Goal: Transaction & Acquisition: Purchase product/service

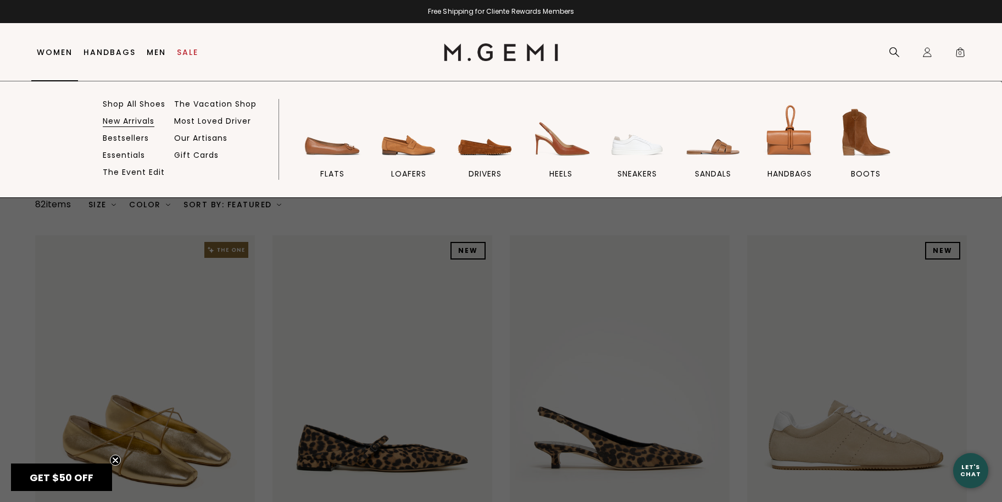
click at [114, 118] on link "New Arrivals" at bounding box center [129, 121] width 52 height 10
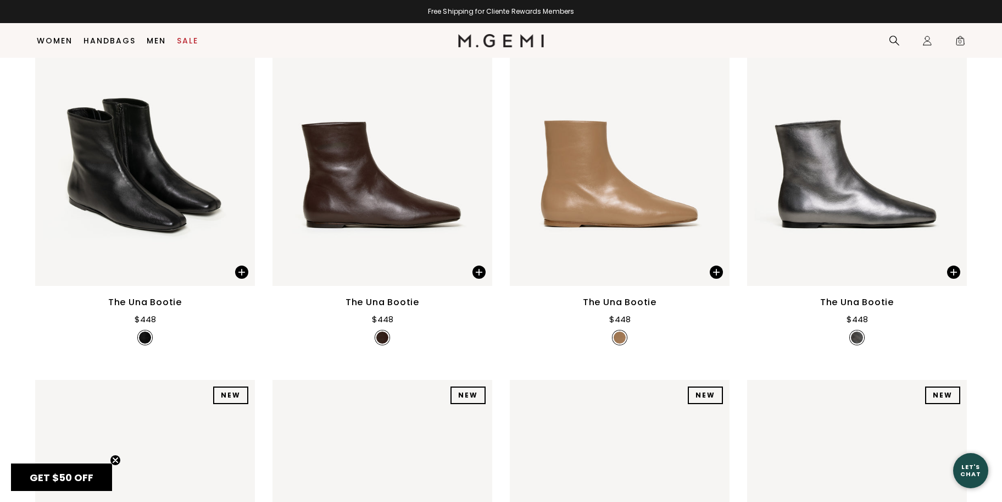
scroll to position [217, 0]
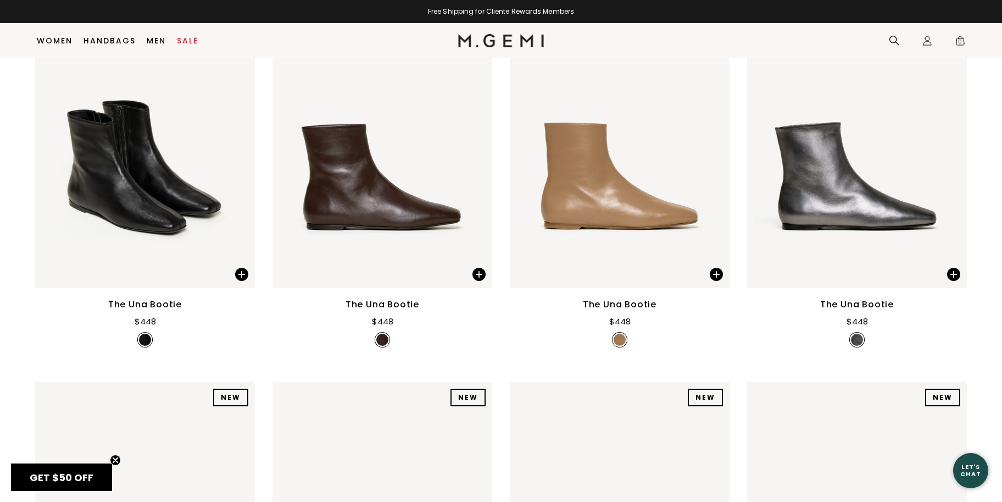
click at [376, 306] on div "The Una Bootie" at bounding box center [383, 304] width 74 height 13
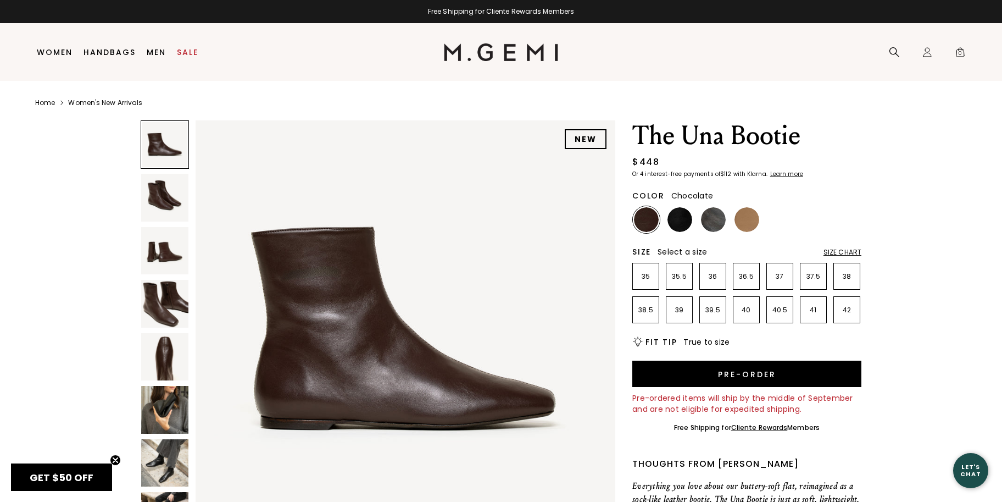
click at [165, 354] on img at bounding box center [164, 356] width 47 height 47
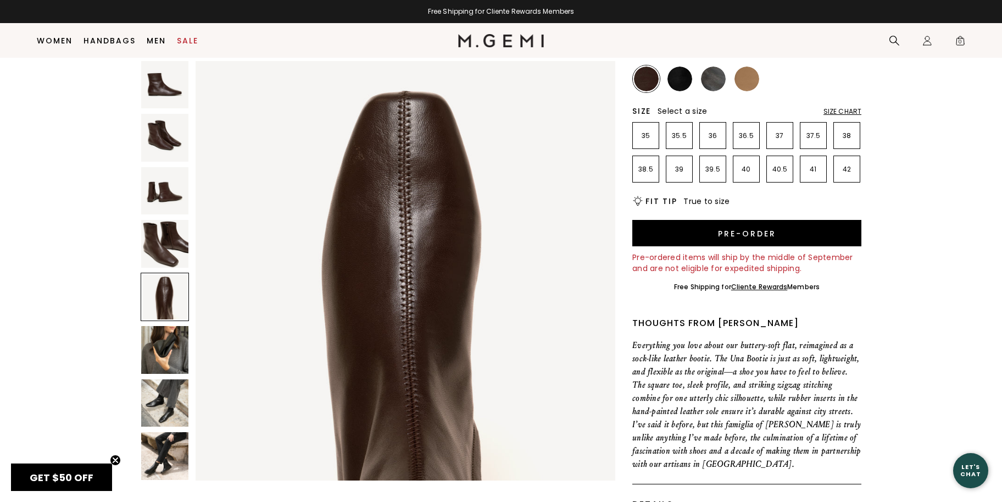
scroll to position [130, 0]
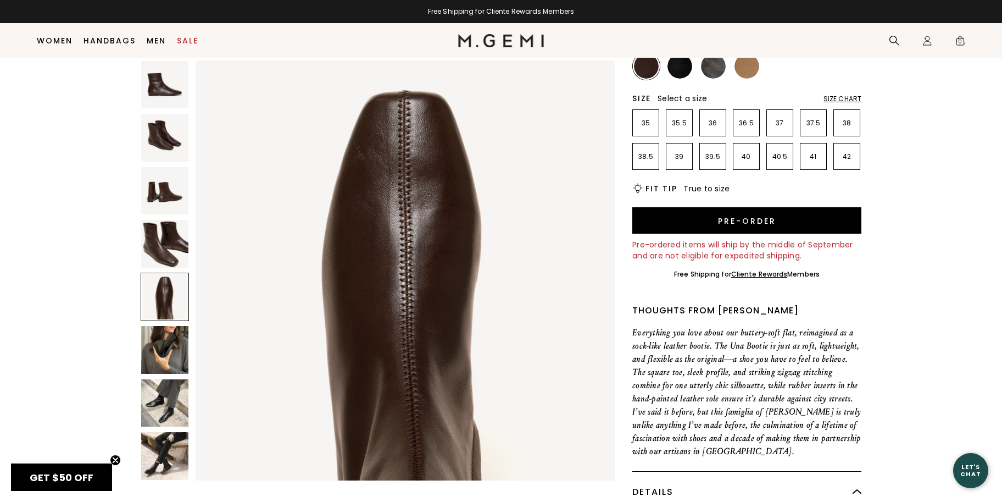
click at [167, 409] on img at bounding box center [164, 402] width 47 height 47
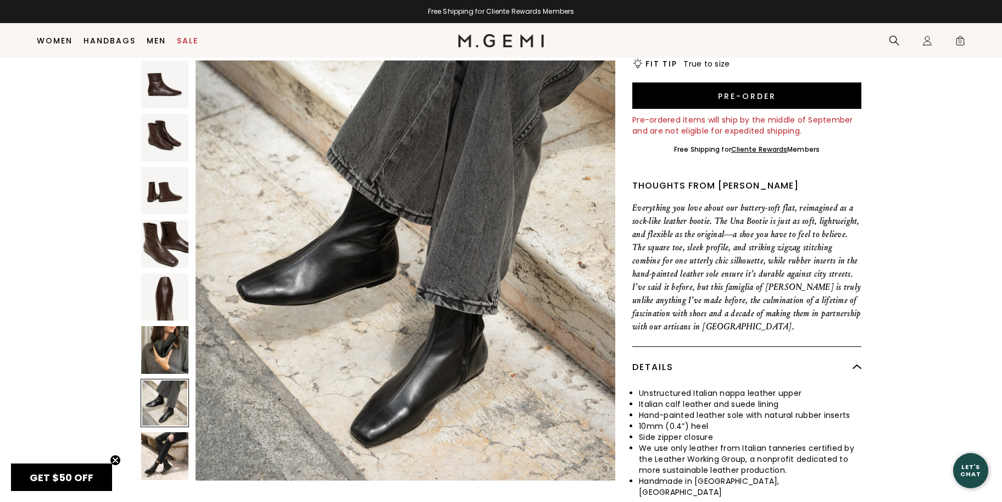
scroll to position [265, 0]
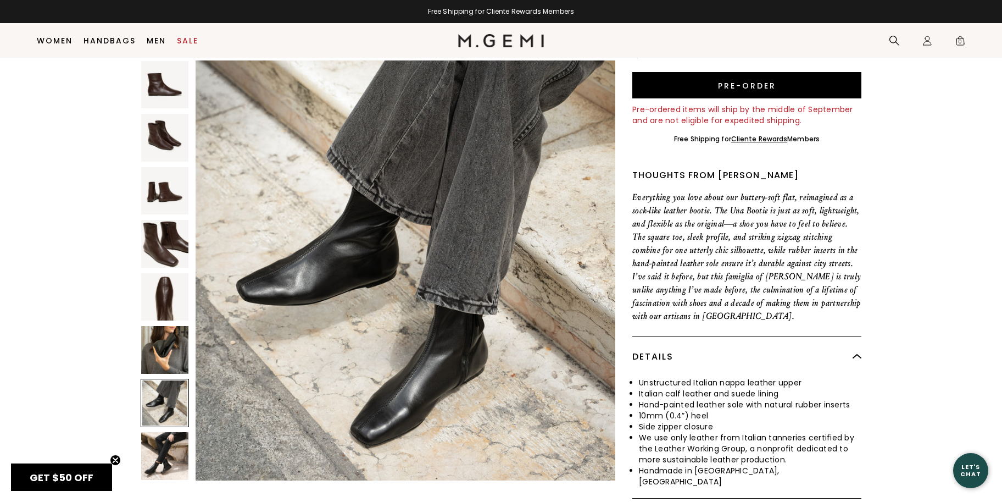
click at [154, 461] on img at bounding box center [164, 455] width 47 height 47
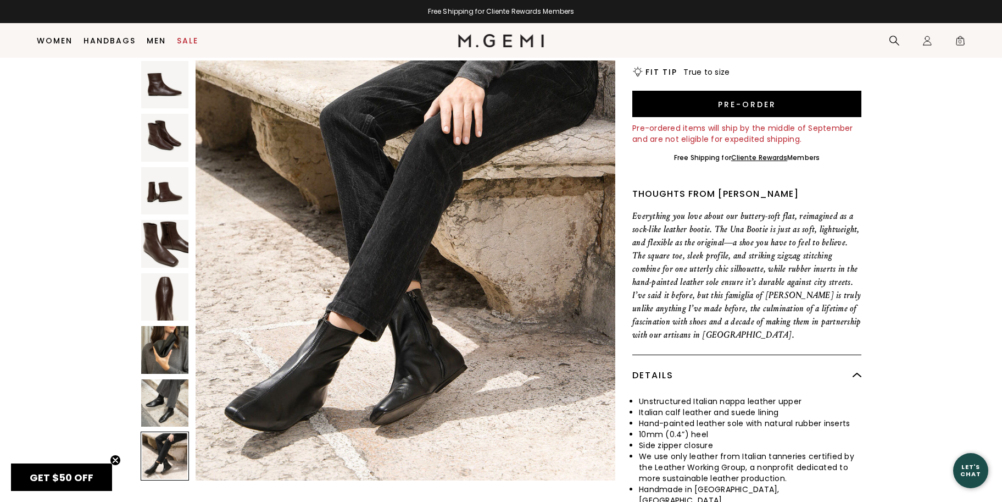
scroll to position [0, 0]
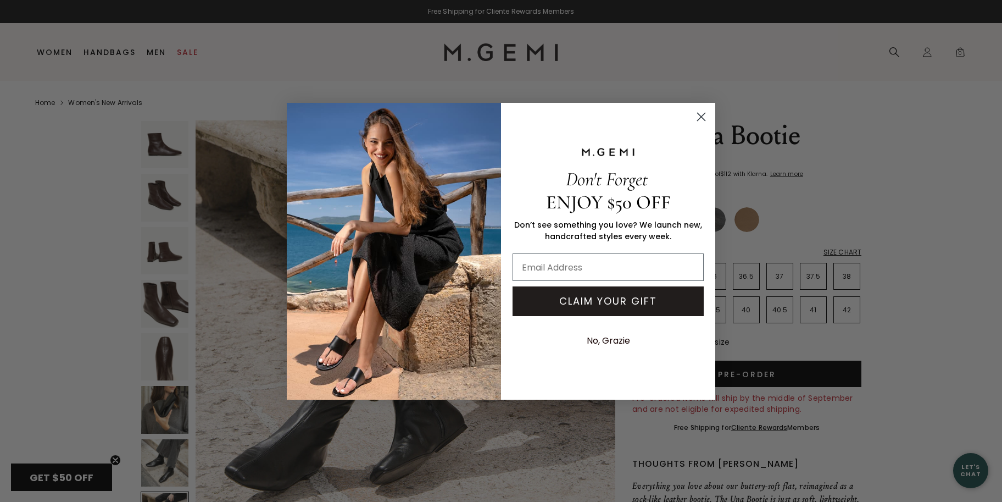
click at [700, 114] on circle "Close dialog" at bounding box center [701, 116] width 18 height 18
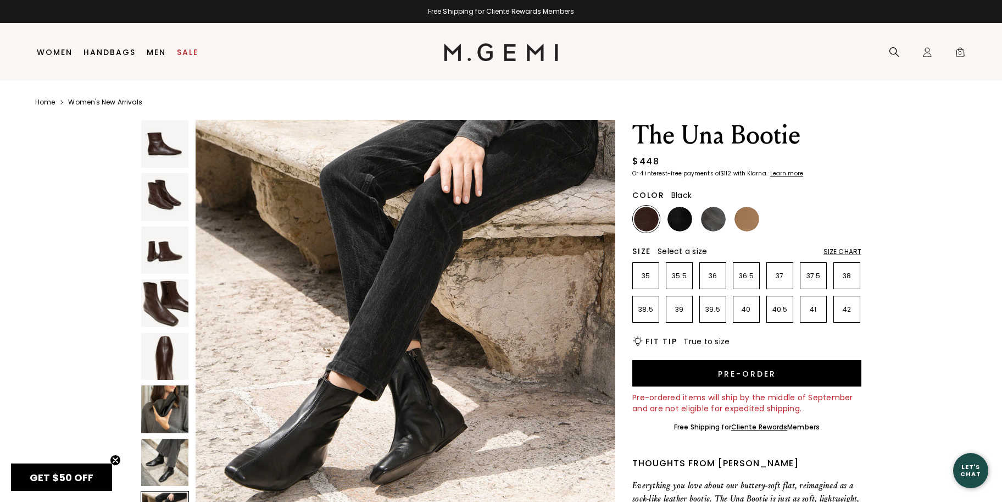
click at [679, 223] on img at bounding box center [679, 219] width 25 height 25
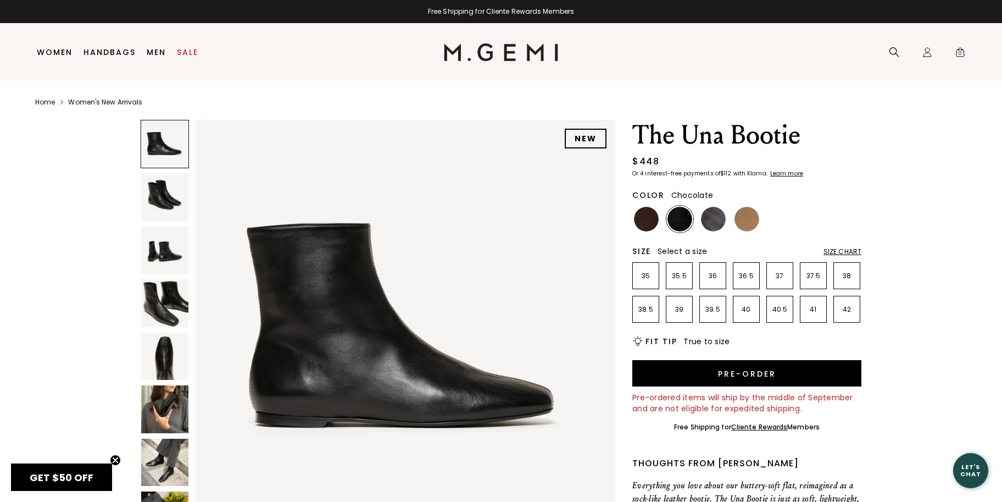
click at [642, 221] on img at bounding box center [646, 219] width 25 height 25
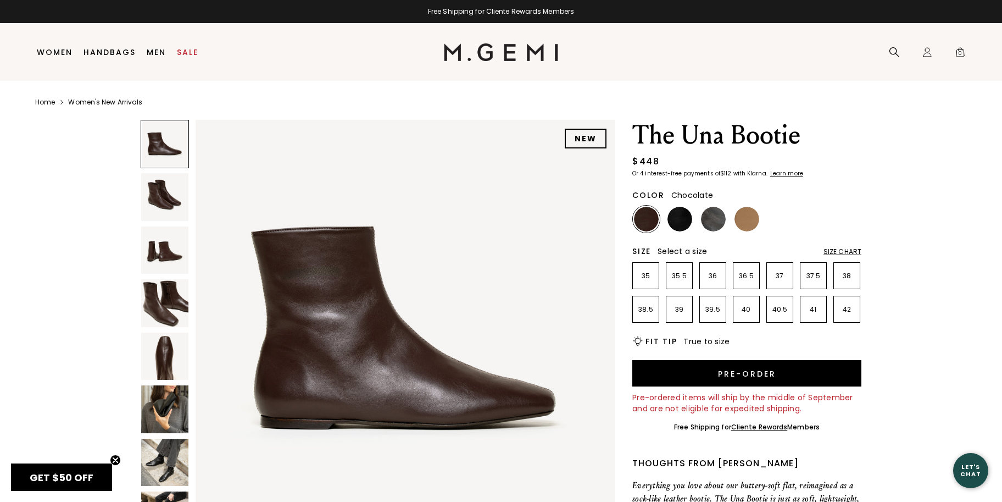
click at [149, 204] on img at bounding box center [164, 196] width 47 height 47
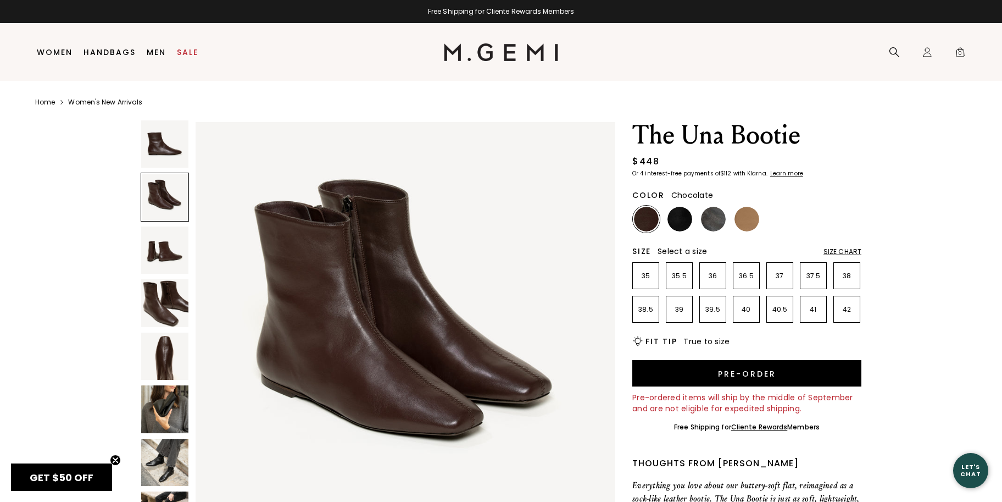
scroll to position [431, 0]
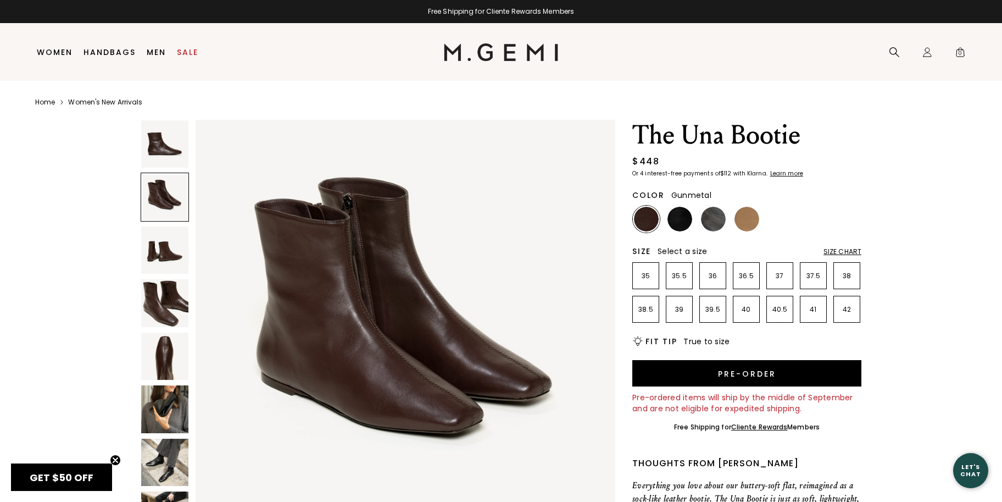
click at [723, 215] on img at bounding box center [713, 219] width 25 height 25
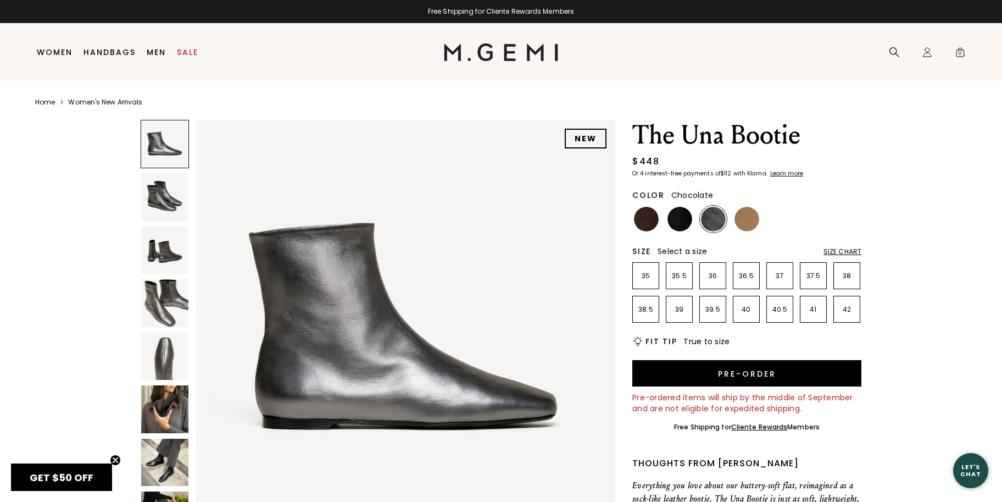
click at [649, 221] on img at bounding box center [646, 219] width 25 height 25
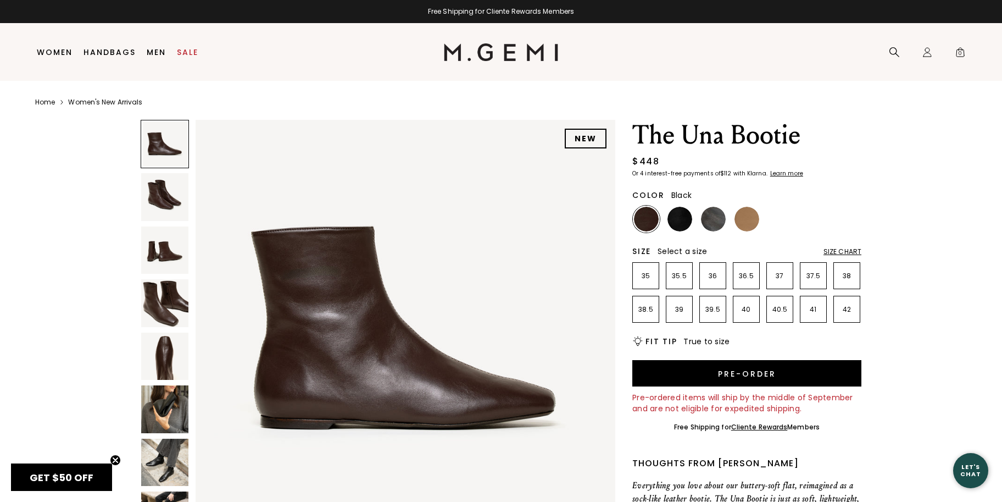
click at [678, 222] on img at bounding box center [679, 219] width 25 height 25
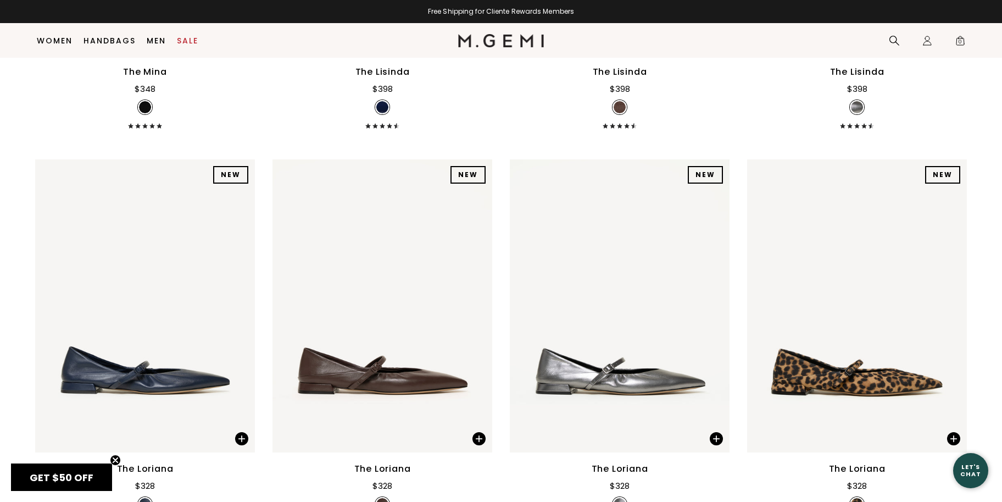
scroll to position [3580, 0]
